Goal: Transaction & Acquisition: Purchase product/service

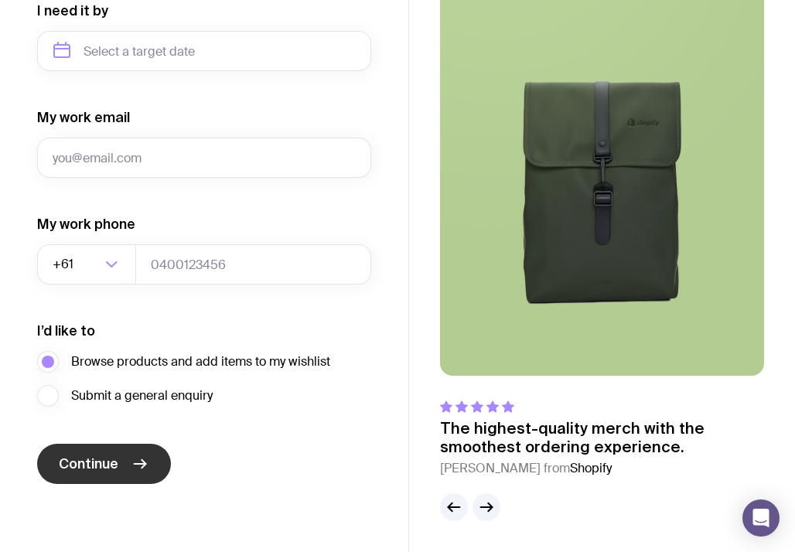
click at [148, 463] on button "Continue" at bounding box center [104, 464] width 134 height 40
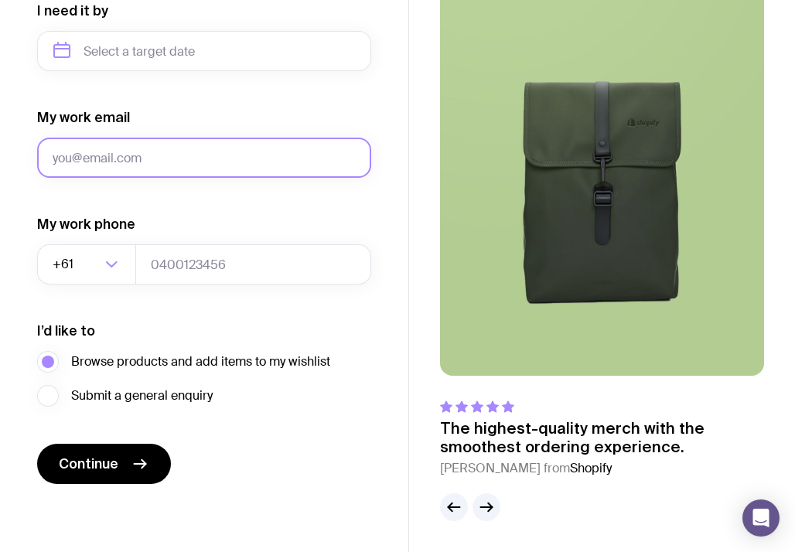
click at [138, 153] on input "My work email" at bounding box center [204, 158] width 334 height 40
type input "[PERSON_NAME][EMAIL_ADDRESS][PERSON_NAME][DOMAIN_NAME]"
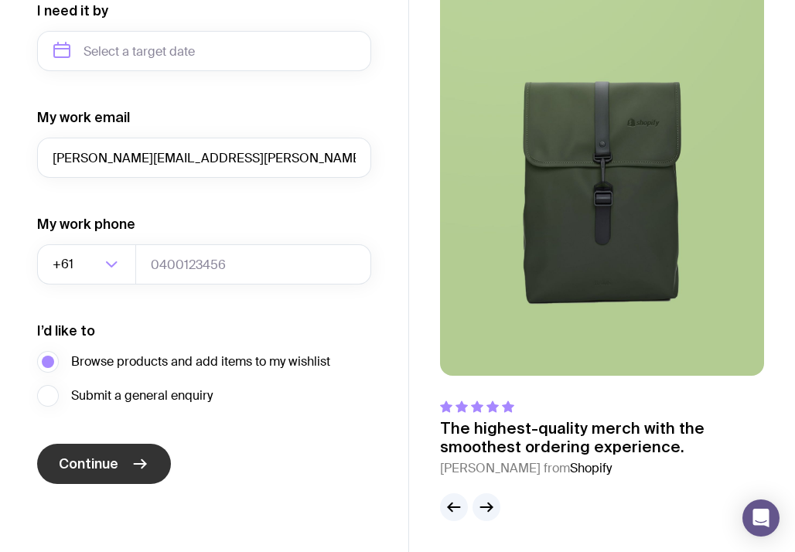
click at [136, 466] on icon "submit" at bounding box center [140, 464] width 19 height 19
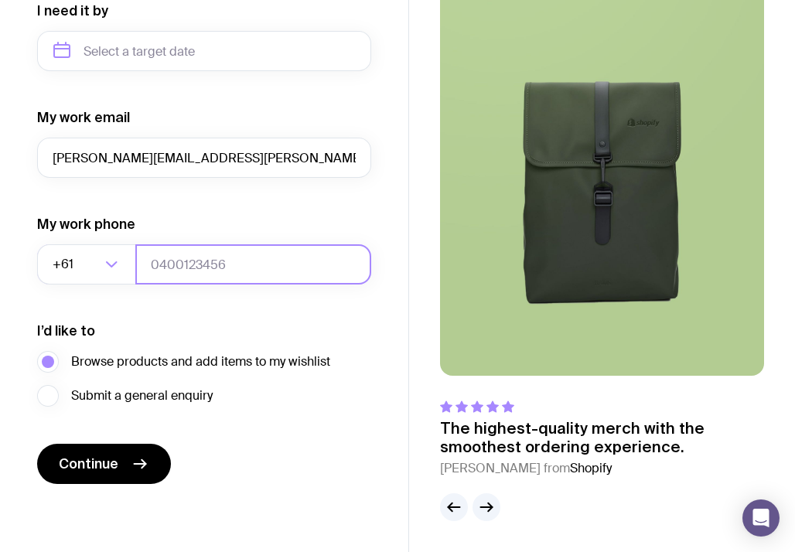
click at [190, 269] on input "tel" at bounding box center [253, 264] width 236 height 40
type input "0400123785"
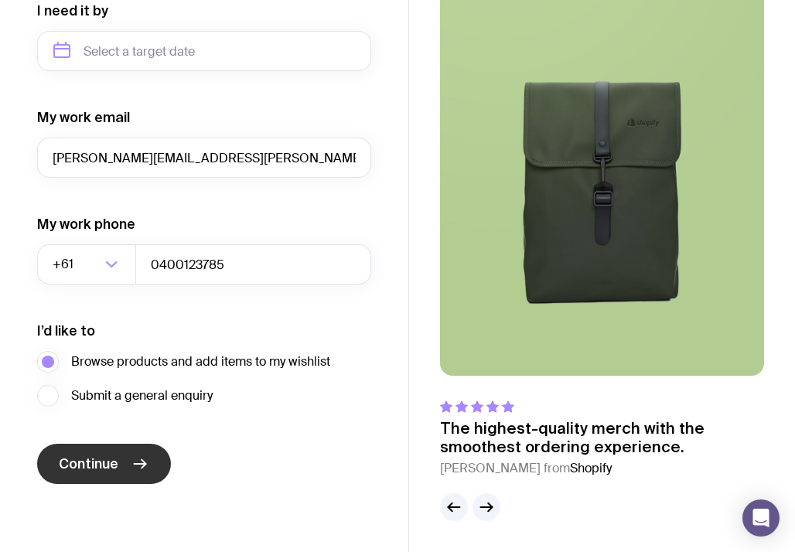
click at [129, 470] on button "Continue" at bounding box center [104, 464] width 134 height 40
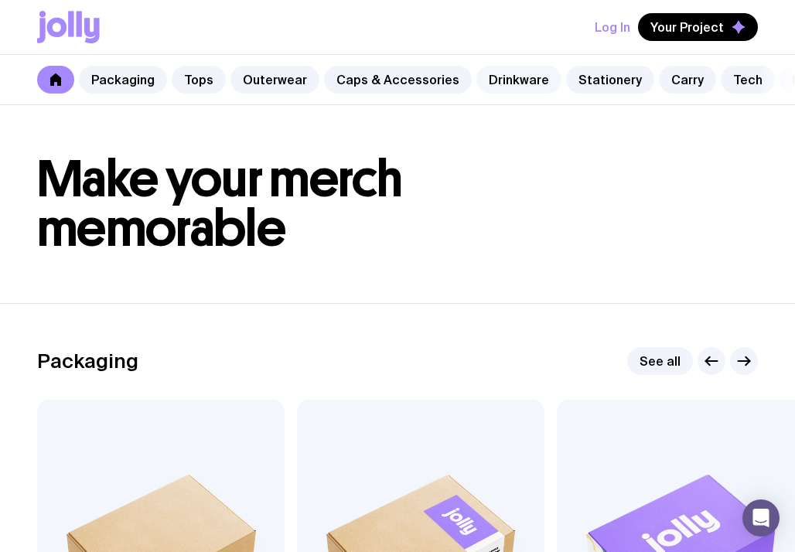
click at [487, 76] on link "Drinkware" at bounding box center [519, 80] width 85 height 28
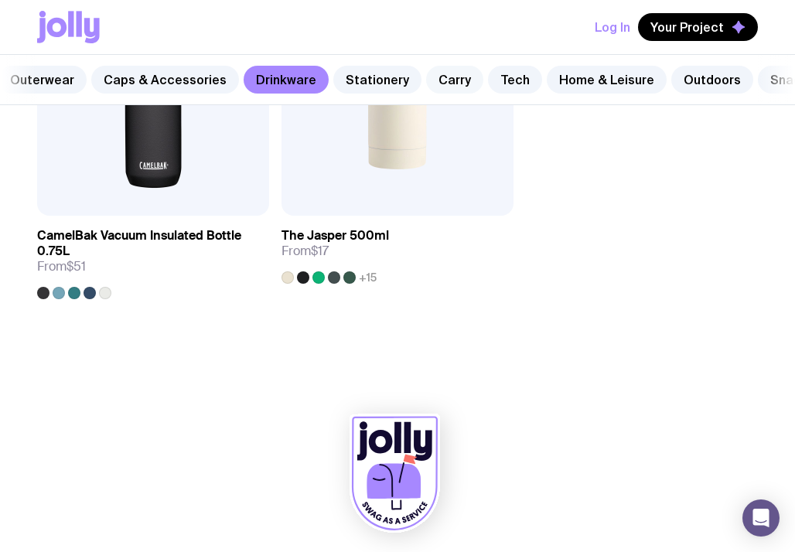
scroll to position [0, 269]
